Goal: Communication & Community: Answer question/provide support

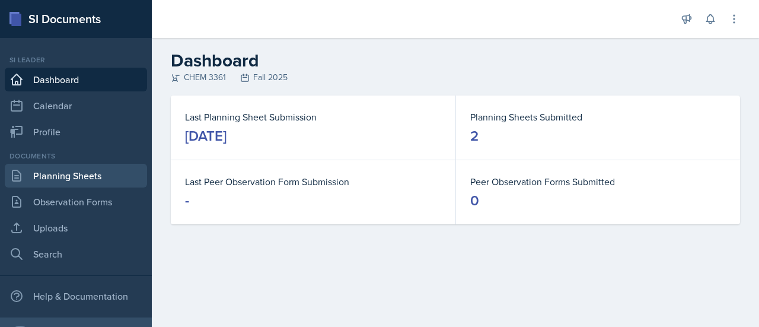
click at [88, 171] on link "Planning Sheets" at bounding box center [76, 176] width 142 height 24
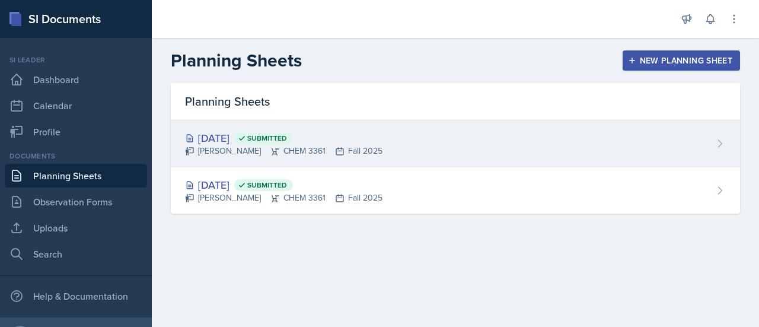
click at [386, 146] on div "[DATE] Submitted [PERSON_NAME] CHEM 3361 Fall 2025" at bounding box center [455, 143] width 569 height 47
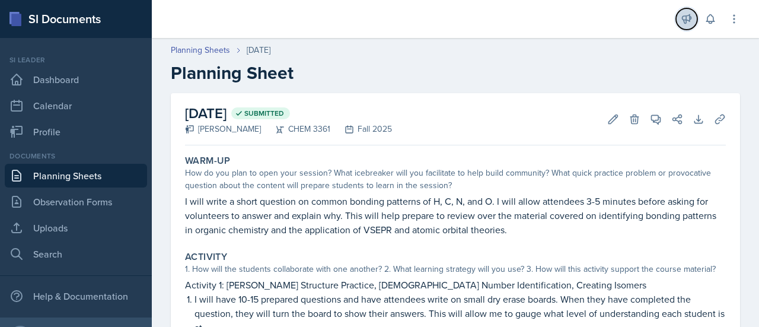
click at [684, 26] on button at bounding box center [686, 18] width 21 height 21
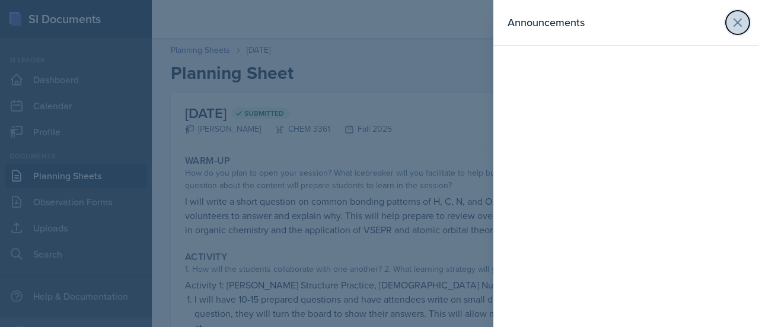
click at [732, 21] on icon at bounding box center [738, 22] width 14 height 14
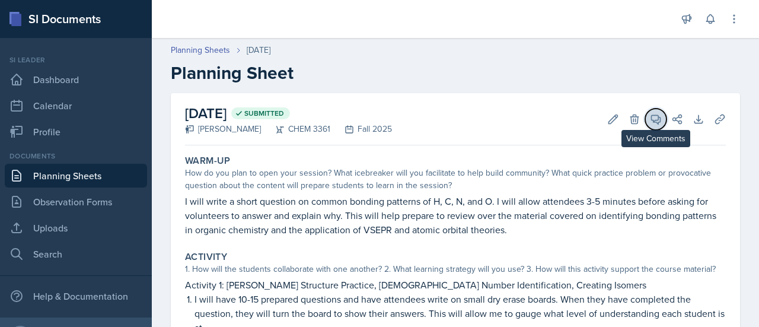
click at [645, 124] on button "View Comments" at bounding box center [655, 119] width 21 height 21
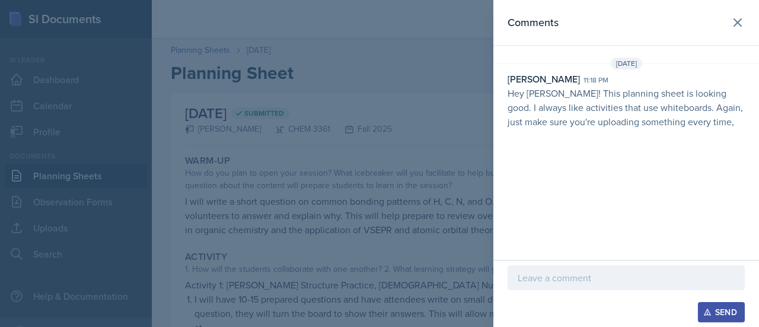
click at [590, 283] on p at bounding box center [626, 277] width 217 height 14
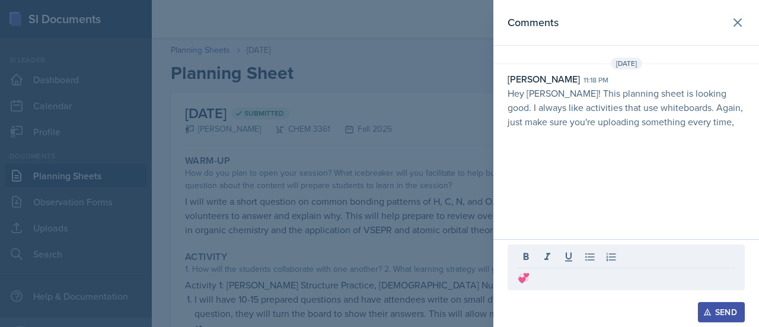
click at [718, 307] on div "Send" at bounding box center [721, 311] width 31 height 9
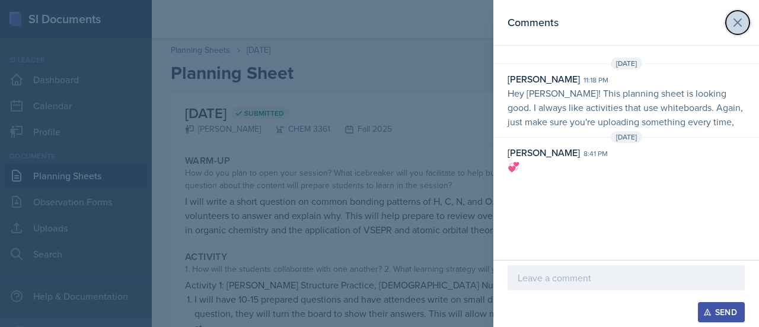
click at [739, 23] on icon at bounding box center [738, 22] width 14 height 14
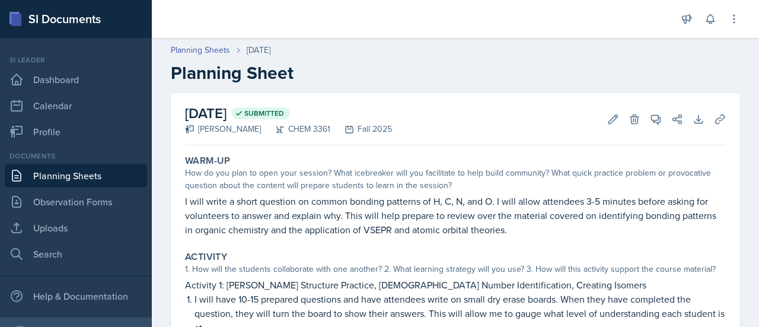
scroll to position [75, 0]
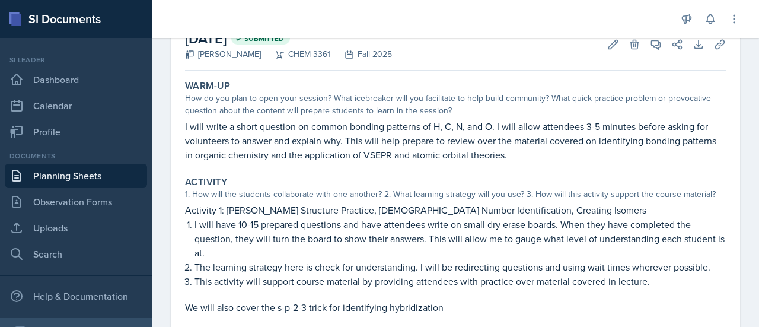
drag, startPoint x: 627, startPoint y: 148, endPoint x: 585, endPoint y: 106, distance: 59.1
click at [585, 106] on div "Warm-Up How do you plan to open your session? What icebreaker will you facilita…" at bounding box center [455, 120] width 550 height 91
click at [585, 106] on div "How do you plan to open your session? What icebreaker will you facilitate to he…" at bounding box center [455, 104] width 541 height 25
click at [455, 128] on p "I will write a short question on common bonding patterns of H, C, N, and O. I w…" at bounding box center [455, 140] width 541 height 43
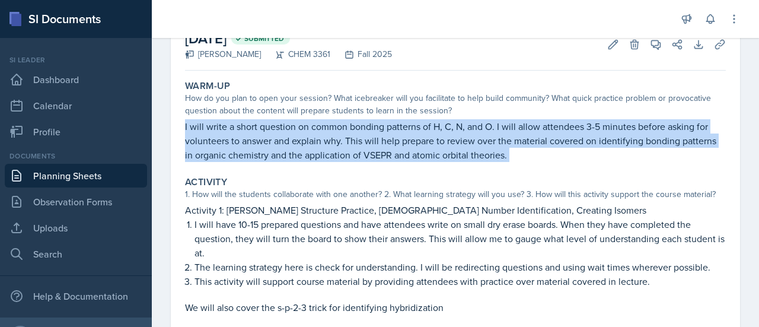
click at [455, 128] on p "I will write a short question on common bonding patterns of H, C, N, and O. I w…" at bounding box center [455, 140] width 541 height 43
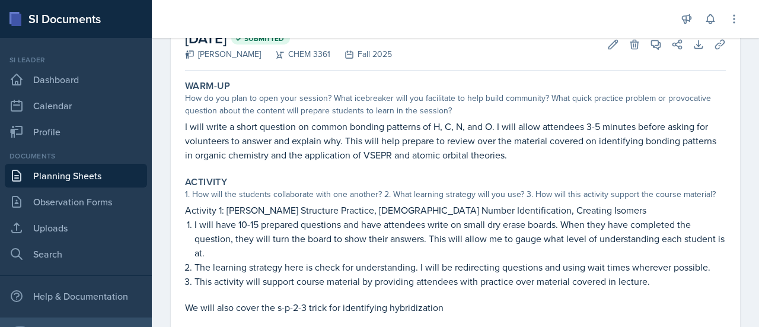
click at [455, 128] on p "I will write a short question on common bonding patterns of H, C, N, and O. I w…" at bounding box center [455, 140] width 541 height 43
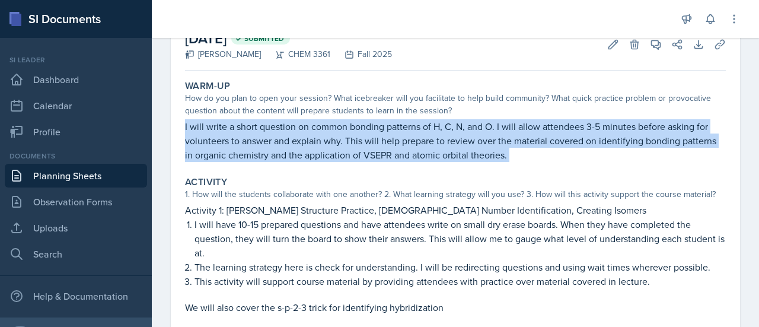
click at [455, 128] on p "I will write a short question on common bonding patterns of H, C, N, and O. I w…" at bounding box center [455, 140] width 541 height 43
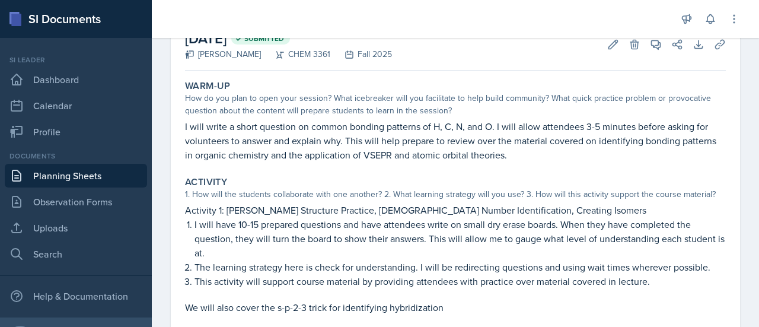
click at [455, 128] on p "I will write a short question on common bonding patterns of H, C, N, and O. I w…" at bounding box center [455, 140] width 541 height 43
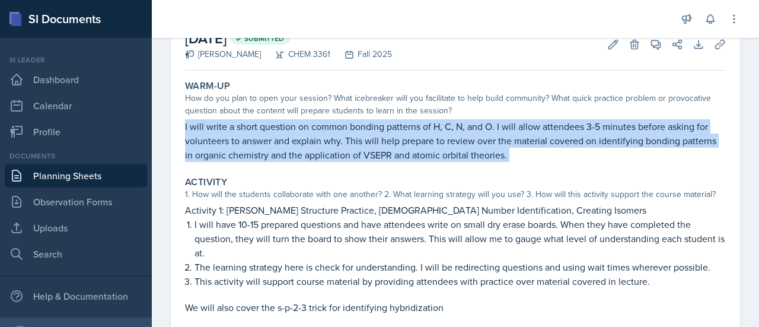
click at [455, 128] on p "I will write a short question on common bonding patterns of H, C, N, and O. I w…" at bounding box center [455, 140] width 541 height 43
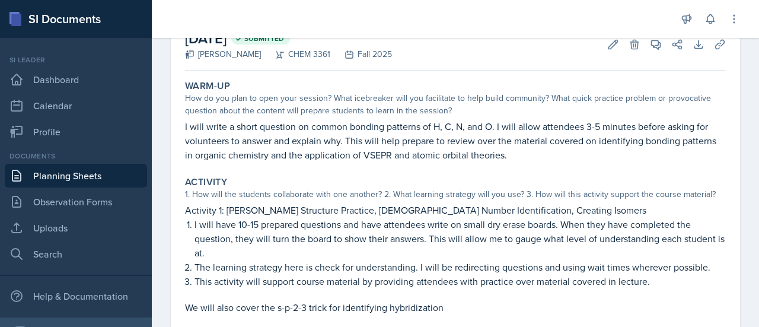
click at [455, 128] on p "I will write a short question on common bonding patterns of H, C, N, and O. I w…" at bounding box center [455, 140] width 541 height 43
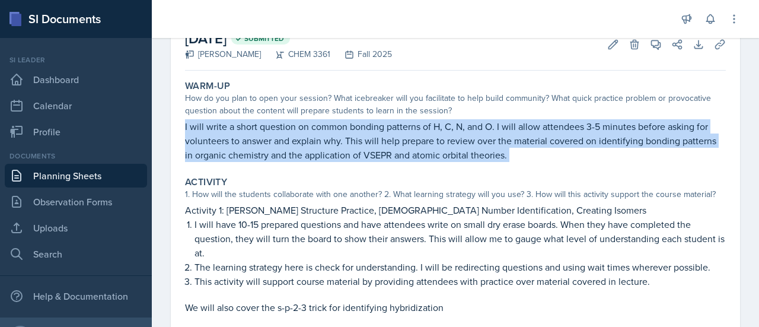
click at [455, 128] on p "I will write a short question on common bonding patterns of H, C, N, and O. I w…" at bounding box center [455, 140] width 541 height 43
click at [396, 128] on p "I will write a short question on common bonding patterns of H, C, N, and O. I w…" at bounding box center [455, 140] width 541 height 43
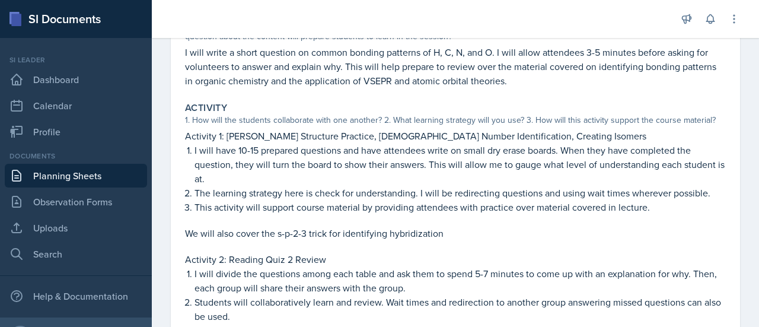
scroll to position [152, 0]
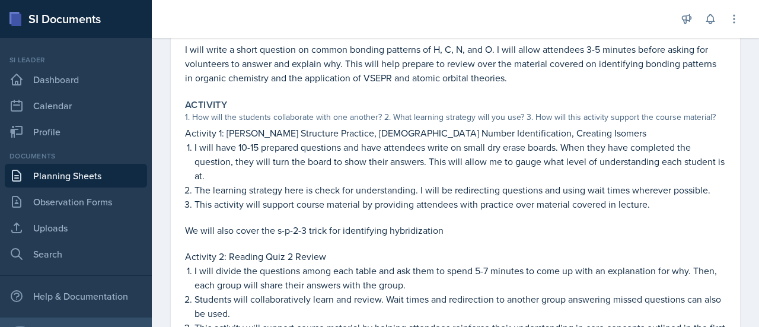
click at [286, 130] on p "Activity 1: [PERSON_NAME] Structure Practice, [DEMOGRAPHIC_DATA] Number Identif…" at bounding box center [455, 133] width 541 height 14
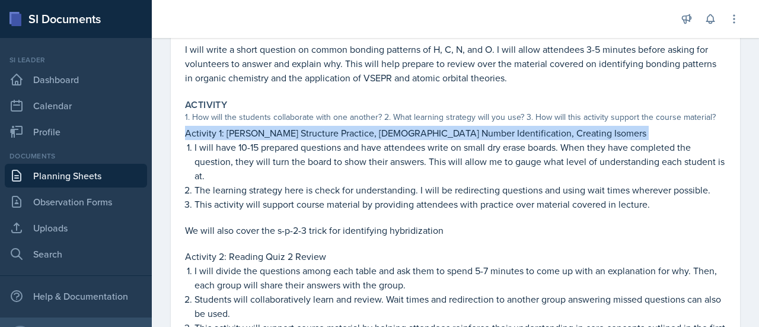
click at [286, 130] on p "Activity 1: [PERSON_NAME] Structure Practice, [DEMOGRAPHIC_DATA] Number Identif…" at bounding box center [455, 133] width 541 height 14
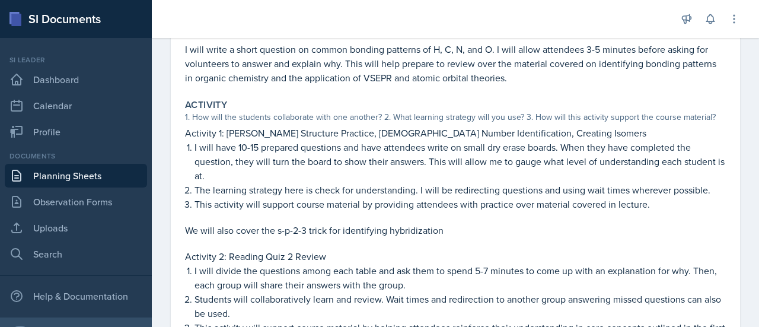
click at [377, 140] on p "I will have 10-15 prepared questions and have attendees write on small dry eras…" at bounding box center [460, 161] width 531 height 43
drag, startPoint x: 330, startPoint y: 133, endPoint x: 444, endPoint y: 131, distance: 113.3
click at [444, 131] on p "Activity 1: [PERSON_NAME] Structure Practice, [DEMOGRAPHIC_DATA] Number Identif…" at bounding box center [455, 133] width 541 height 14
click at [338, 253] on p "Activity 2: Reading Quiz 2 Review" at bounding box center [455, 256] width 541 height 14
